Goal: Check status: Check status

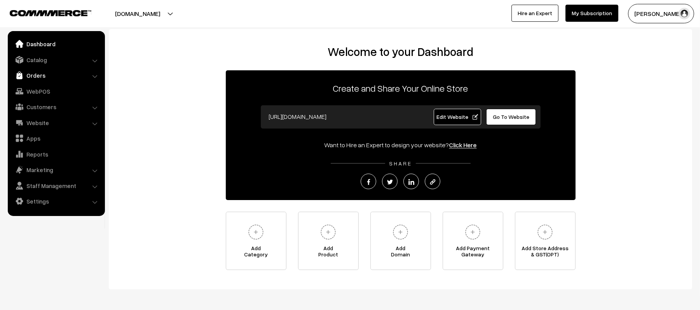
click at [33, 72] on link "Orders" at bounding box center [56, 75] width 93 height 14
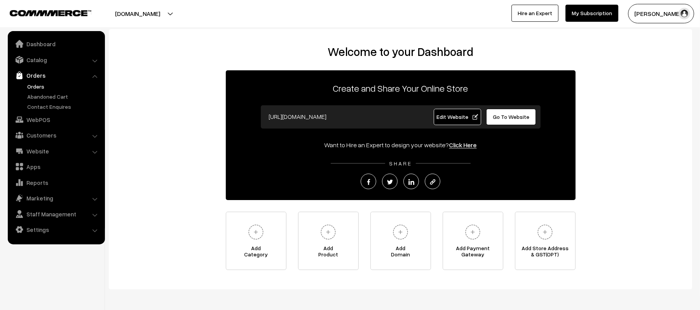
click at [38, 84] on link "Orders" at bounding box center [63, 86] width 77 height 8
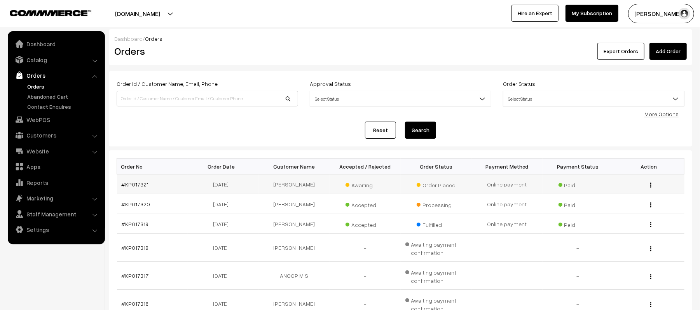
click at [125, 180] on td "#KP017321" at bounding box center [152, 185] width 71 height 20
click at [128, 184] on link "#KP017321" at bounding box center [135, 184] width 27 height 7
